Goal: Check status

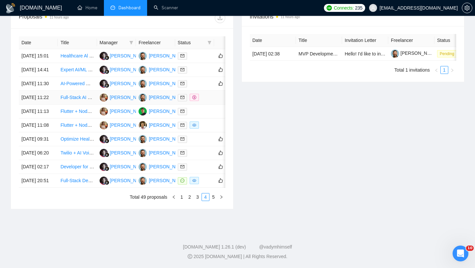
scroll to position [286, 0]
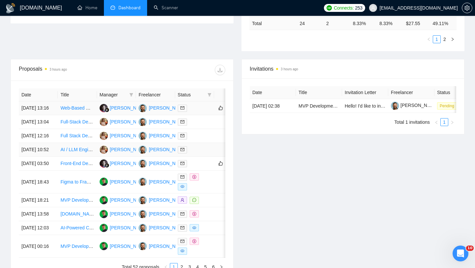
scroll to position [219, 0]
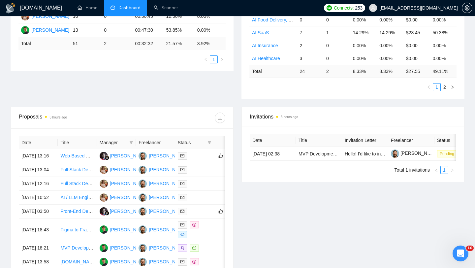
scroll to position [164, 0]
